Goal: Find specific page/section: Find specific page/section

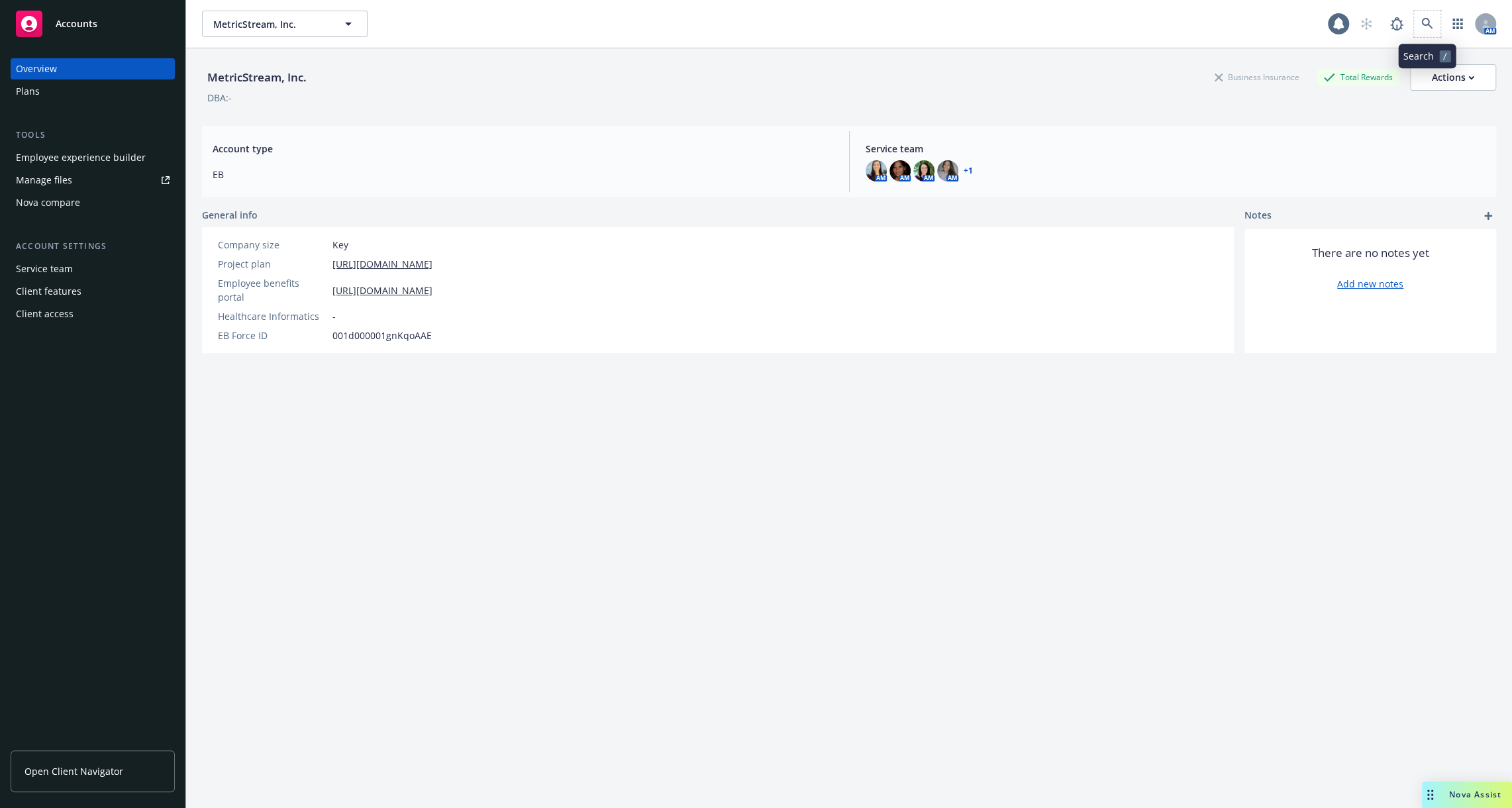
click at [1433, 36] on span at bounding box center [1426, 24] width 27 height 27
click at [1422, 16] on link at bounding box center [1426, 24] width 27 height 27
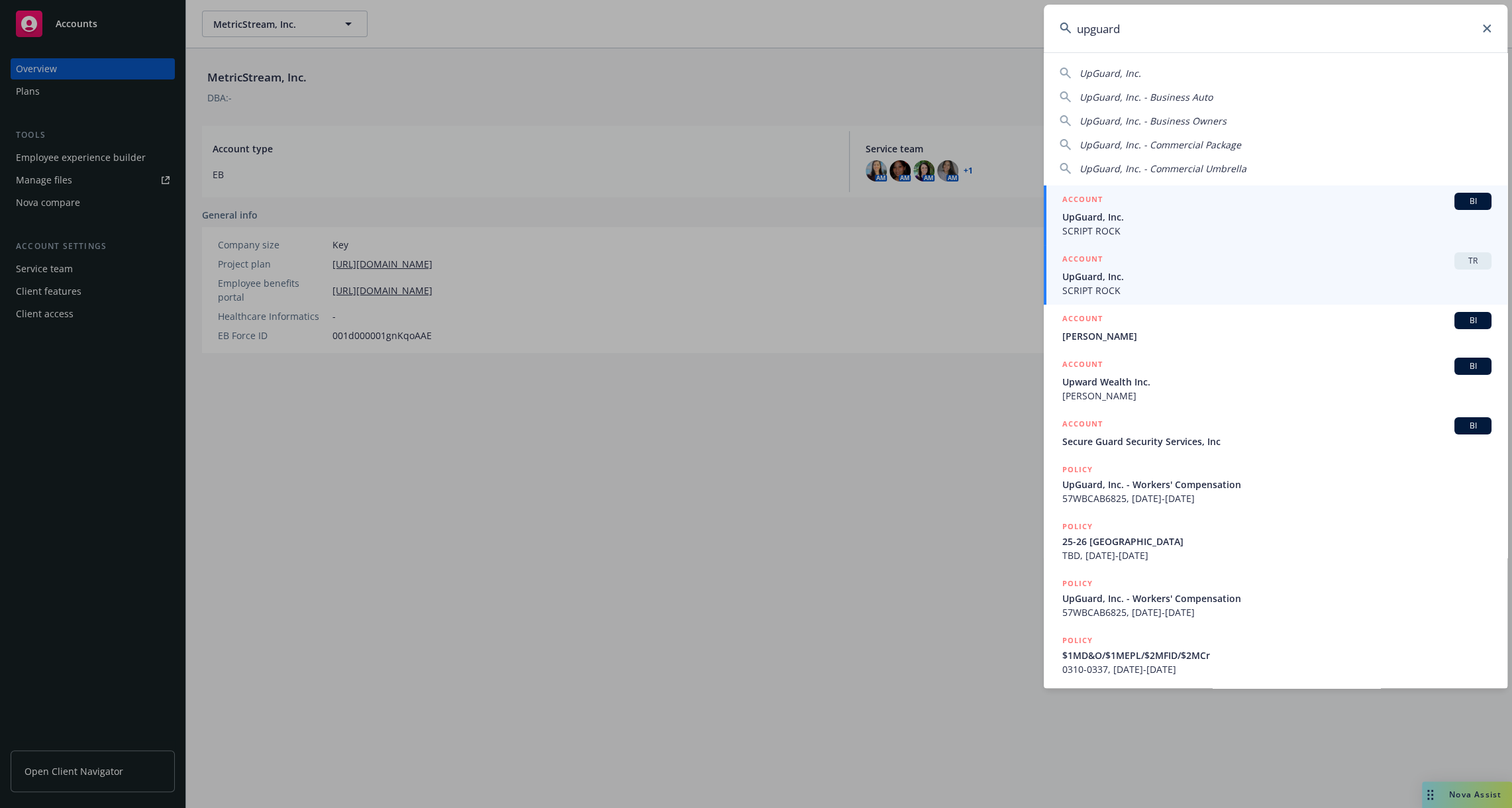
type input "upguard"
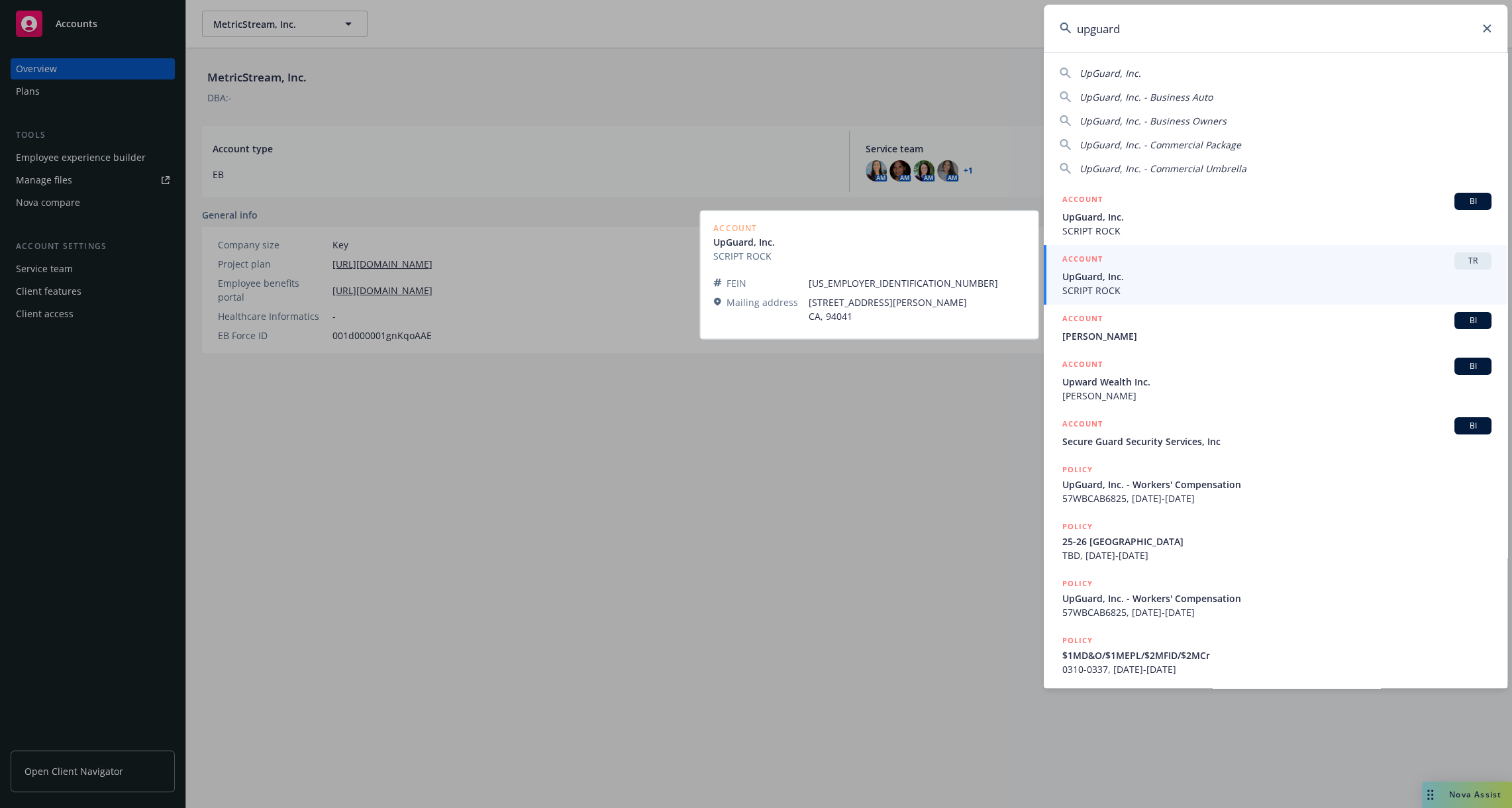
click at [1218, 275] on span "UpGuard, Inc." at bounding box center [1276, 276] width 429 height 14
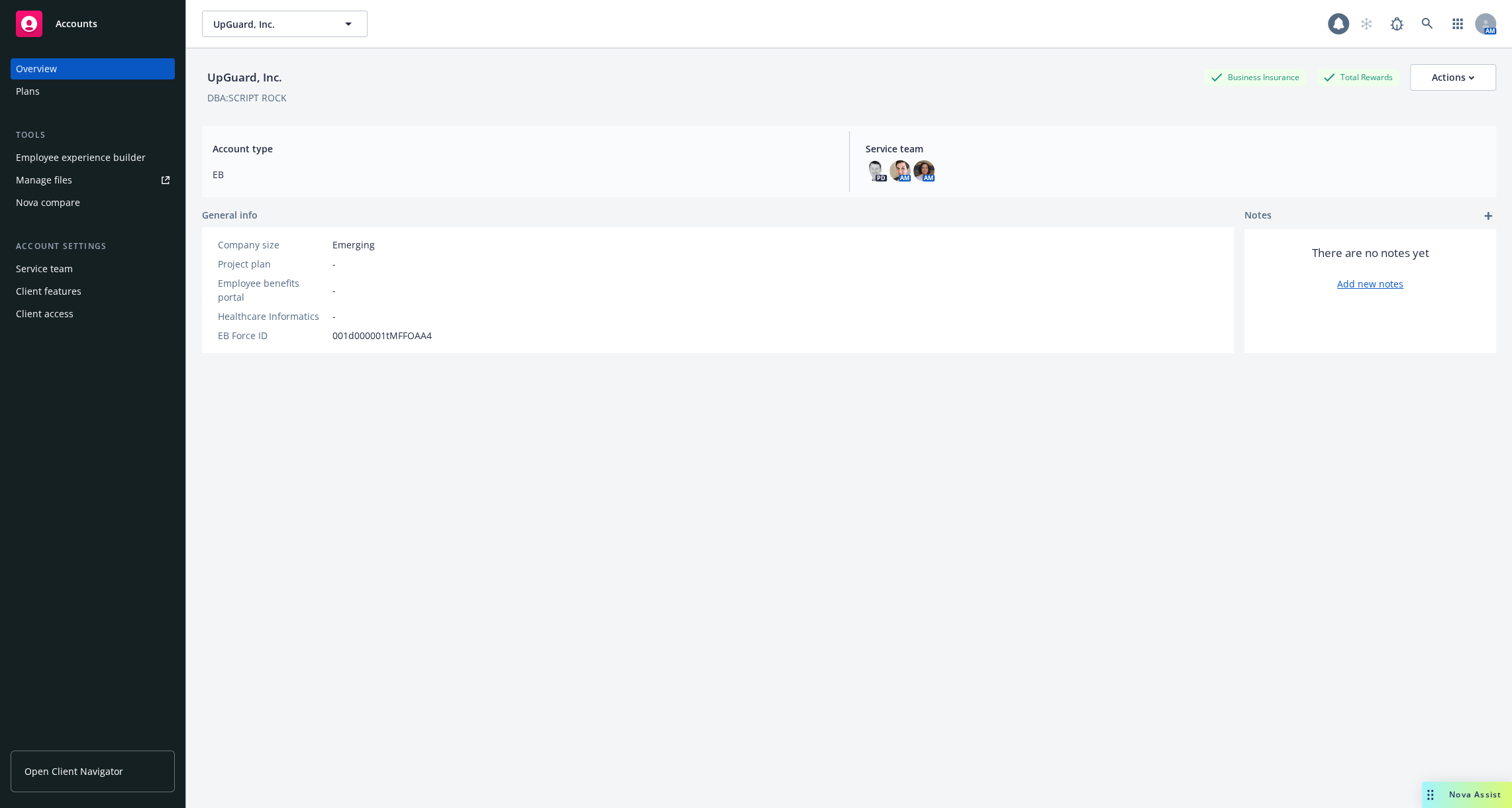
click at [116, 167] on div "Employee experience builder" at bounding box center [80, 157] width 130 height 21
